Goal: Ask a question: Seek information or help from site administrators or community

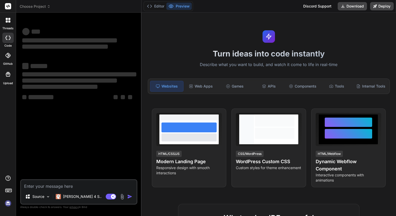
type textarea "x"
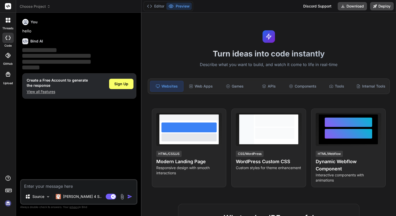
click at [77, 180] on textarea at bounding box center [79, 184] width 116 height 9
type textarea "i"
type textarea "x"
type textarea "i"
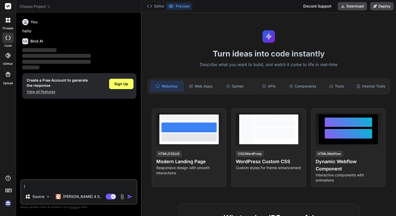
type textarea "x"
type textarea "i n"
type textarea "x"
type textarea "i ne"
type textarea "x"
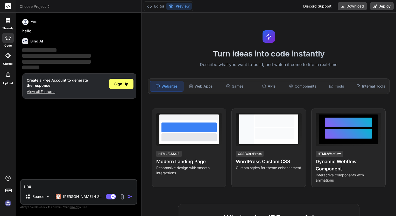
type textarea "i nee"
type textarea "x"
type textarea "i need"
type textarea "x"
type textarea "i need"
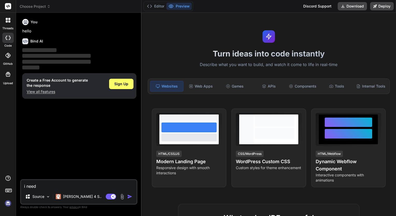
type textarea "x"
type textarea "i need a"
type textarea "x"
type textarea "i need a"
type textarea "x"
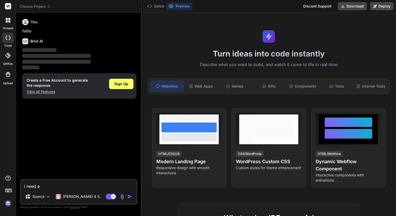
type textarea "i need a p"
type textarea "x"
type textarea "i need a po"
type textarea "x"
type textarea "i need a por"
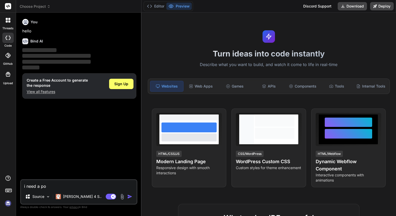
type textarea "x"
type textarea "i need a port"
type textarea "x"
type textarea "i need a portf"
type textarea "x"
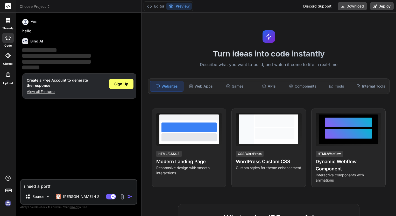
type textarea "i need a portfp"
type textarea "x"
type textarea "i need a portf"
type textarea "x"
type textarea "i need a portfo"
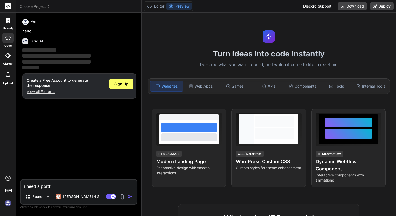
type textarea "x"
type textarea "i need a portfol"
type textarea "x"
type textarea "i need a portfoli"
type textarea "x"
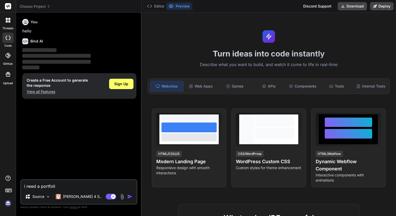
type textarea "i need a portfolio"
type textarea "x"
type textarea "i need a portfolio"
type textarea "x"
type textarea "i need a portfolio a"
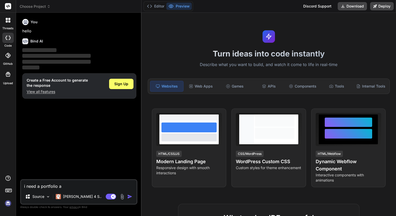
type textarea "x"
type textarea "i need a portfolio ac"
type textarea "x"
type textarea "i need a portfolio acc"
type textarea "x"
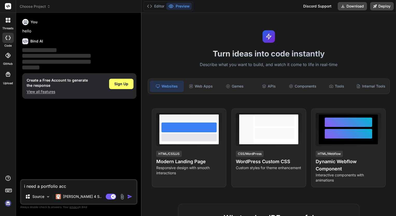
type textarea "i need a portfolio acco"
type textarea "x"
type textarea "i need a portfolio accou"
type textarea "x"
type textarea "i need a portfolio accoun"
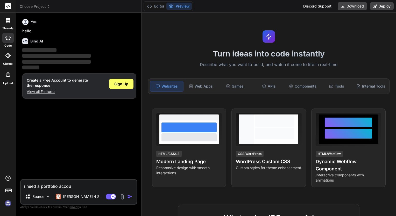
type textarea "x"
type textarea "i need a portfolio account"
type textarea "x"
type textarea "i need a portfolio account"
type textarea "x"
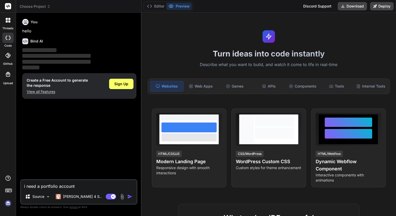
type textarea "i need a portfolio account f"
type textarea "x"
type textarea "i need a portfolio account fo"
type textarea "x"
type textarea "i need a portfolio account for"
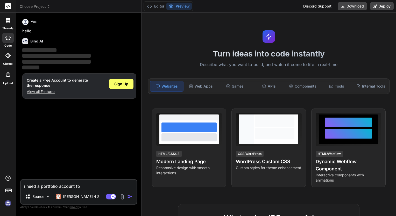
type textarea "x"
type textarea "i need a portfolio account for"
type textarea "x"
type textarea "i need a portfolio account for m"
type textarea "x"
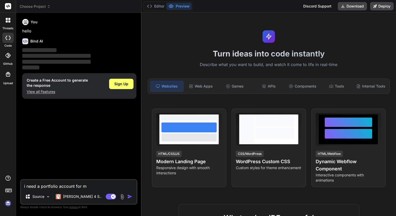
type textarea "i need a portfolio account for my"
type textarea "x"
type textarea "i need a portfolio account for mys"
type textarea "x"
type textarea "i need a portfolio account for myse"
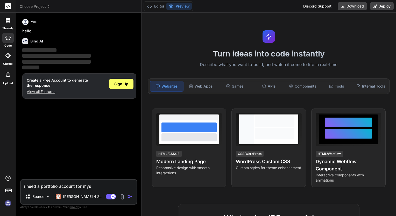
type textarea "x"
type textarea "i need a portfolio account for mysel"
type textarea "x"
type textarea "i need a portfolio account for myself"
type textarea "x"
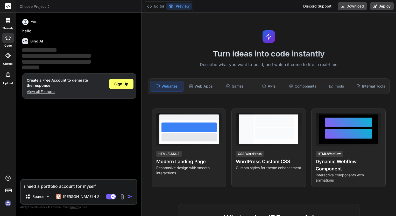
type textarea "i need a portfolio account for myself"
click at [131, 196] on img "button" at bounding box center [129, 196] width 5 height 5
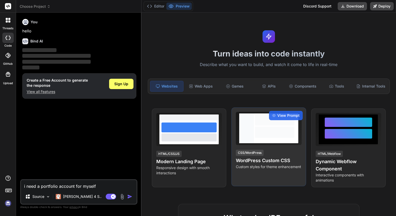
click at [265, 145] on div "View Prompt CSS/WordPress WordPress Custom CSS Custom styles for theme enhancem…" at bounding box center [269, 147] width 74 height 79
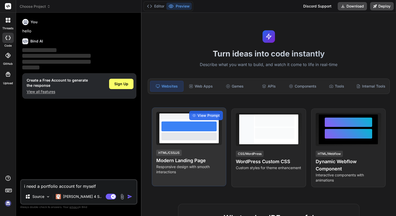
click at [197, 154] on div "HTML/CSS/JS Modern Landing Page Responsive design with smooth interactions" at bounding box center [189, 161] width 66 height 25
click at [203, 114] on span "View Prompt" at bounding box center [209, 115] width 22 height 5
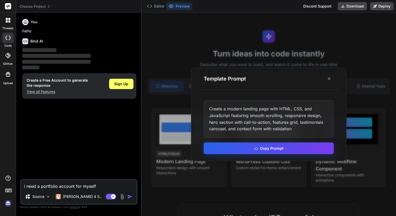
click at [295, 146] on button "Copy Prompt" at bounding box center [269, 149] width 130 height 12
